Goal: Complete application form

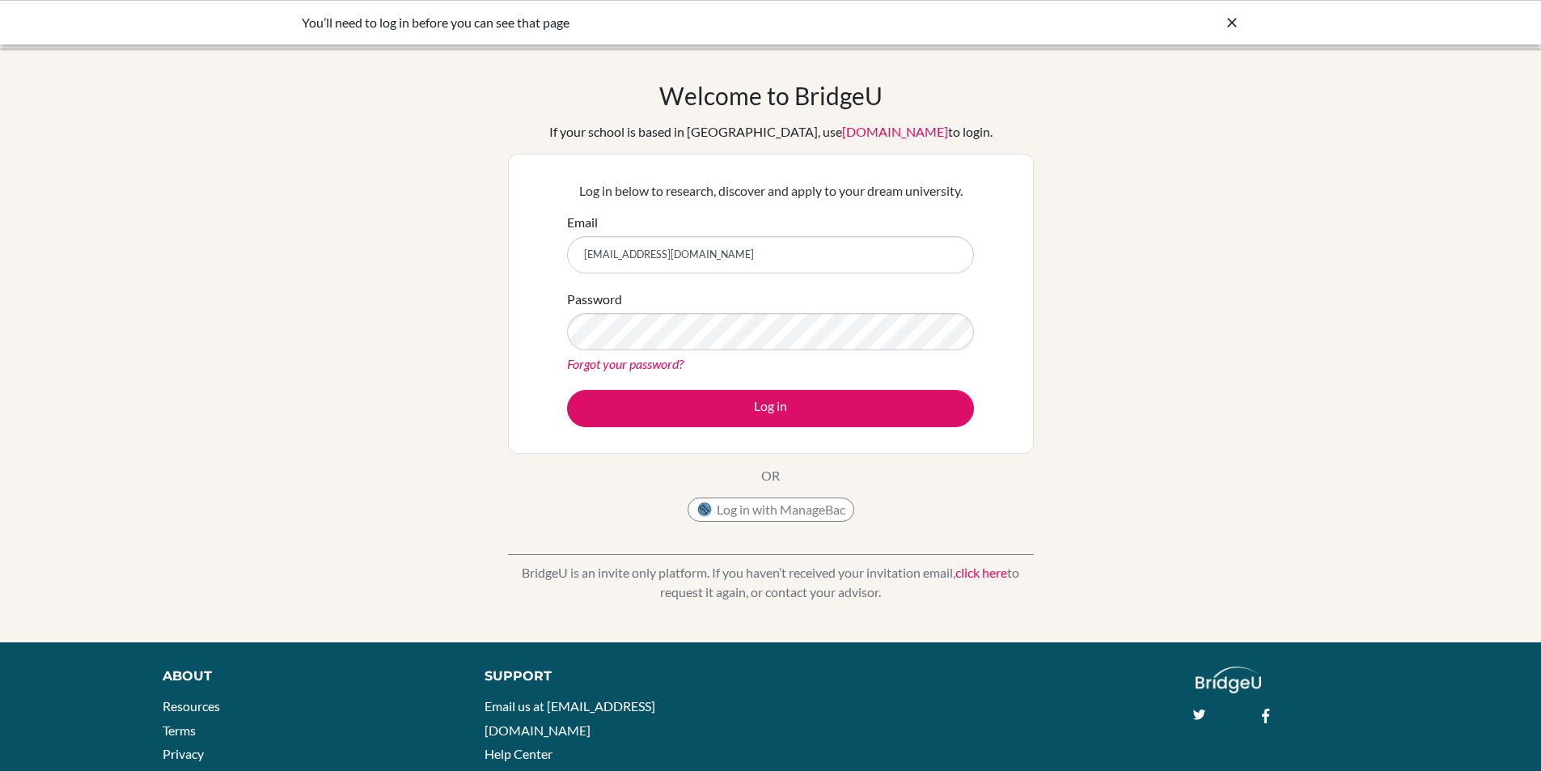
click at [567, 390] on button "Log in" at bounding box center [770, 408] width 407 height 37
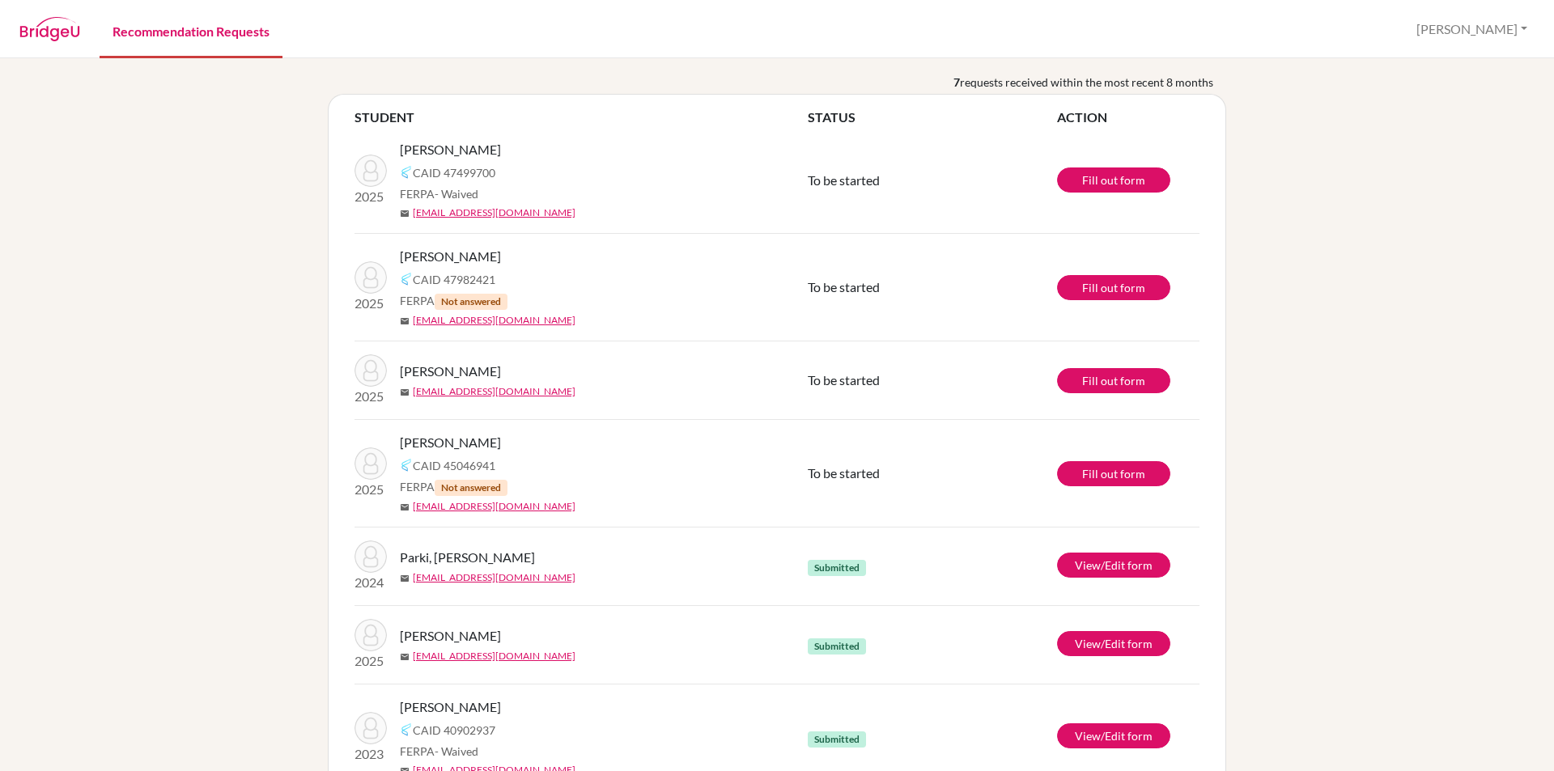
scroll to position [29, 0]
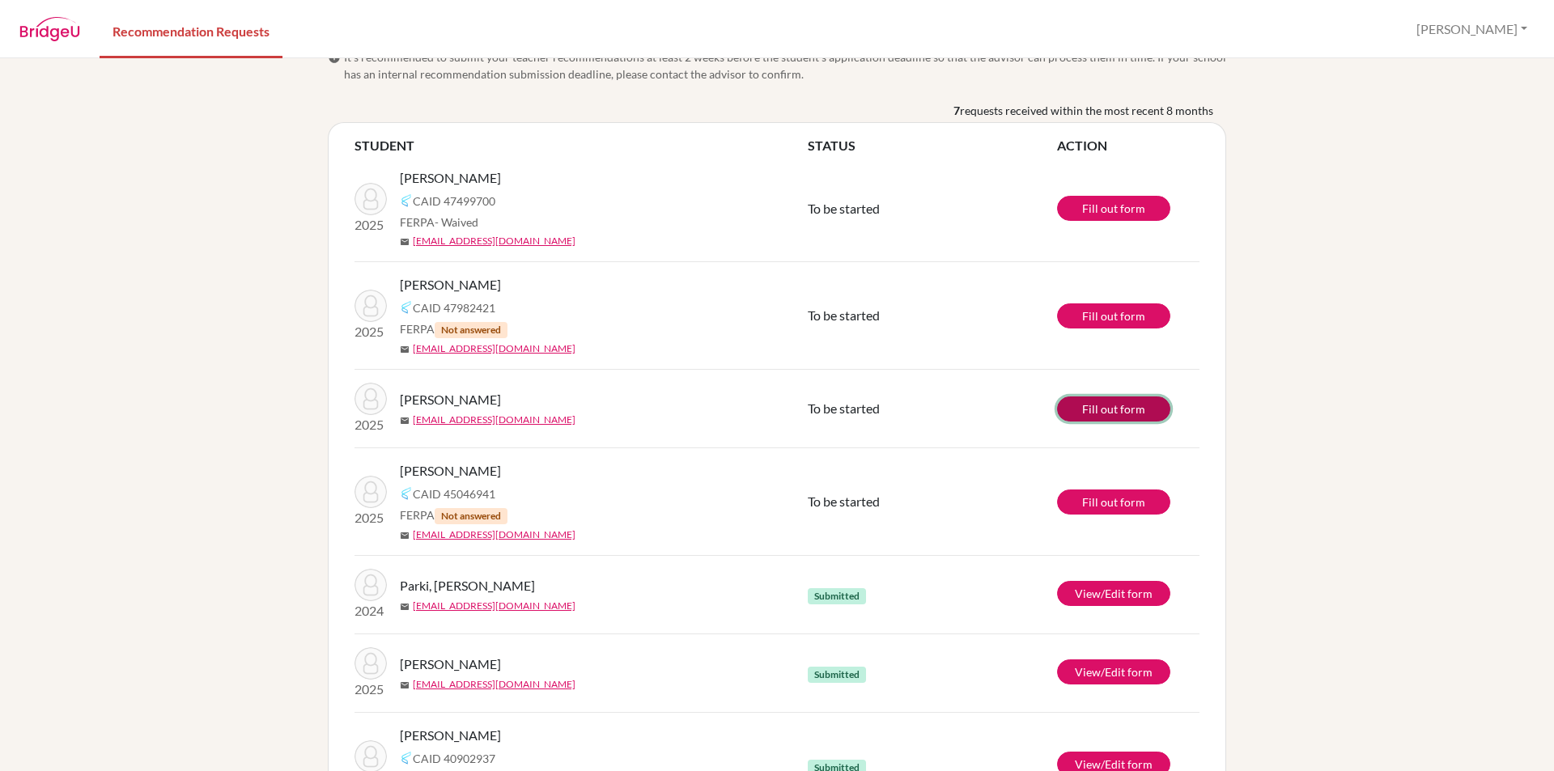
click at [1109, 406] on link "Fill out form" at bounding box center [1113, 408] width 113 height 25
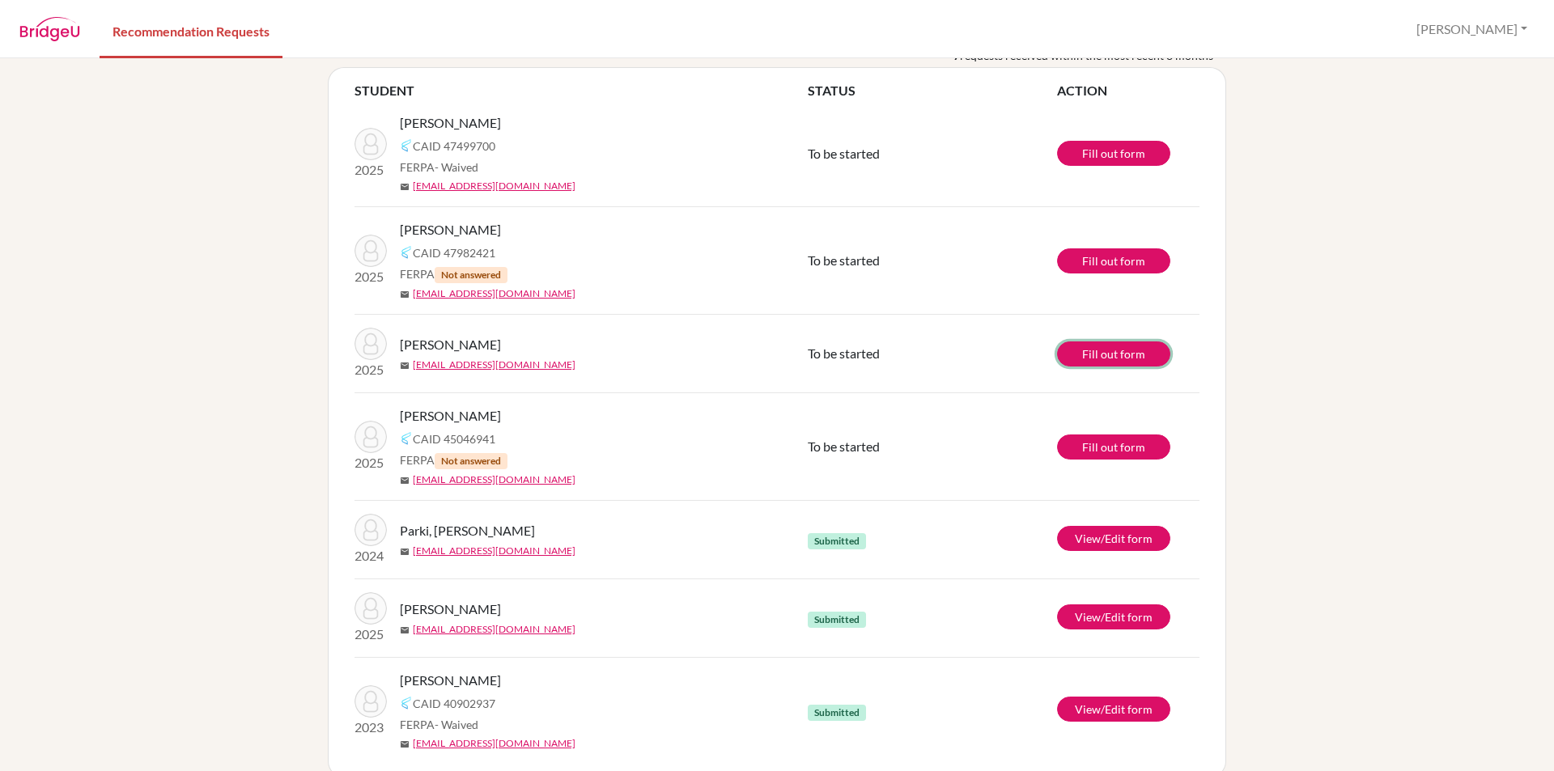
scroll to position [110, 0]
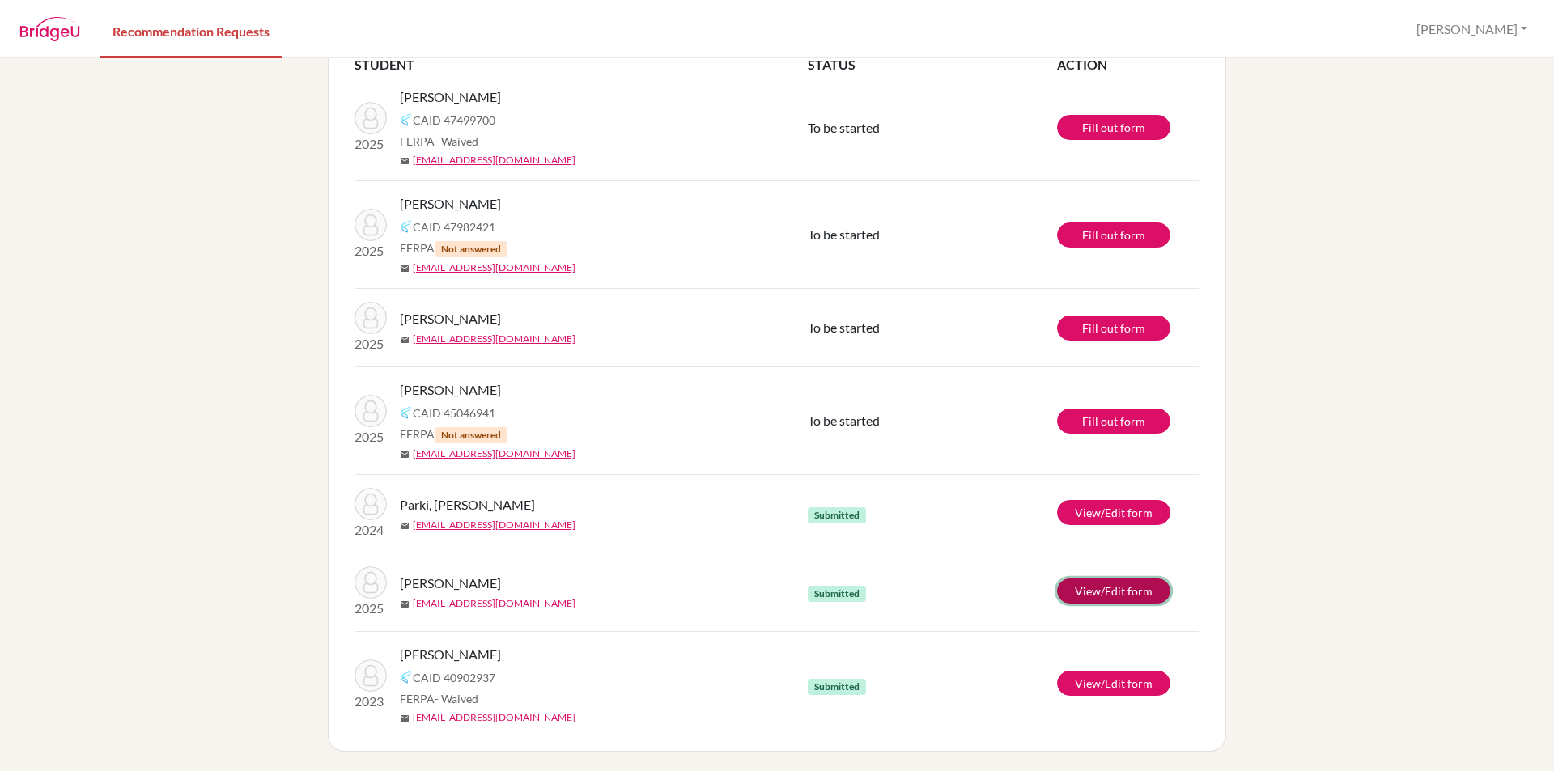
click at [1117, 600] on link "View/Edit form" at bounding box center [1113, 591] width 113 height 25
